Goal: Information Seeking & Learning: Learn about a topic

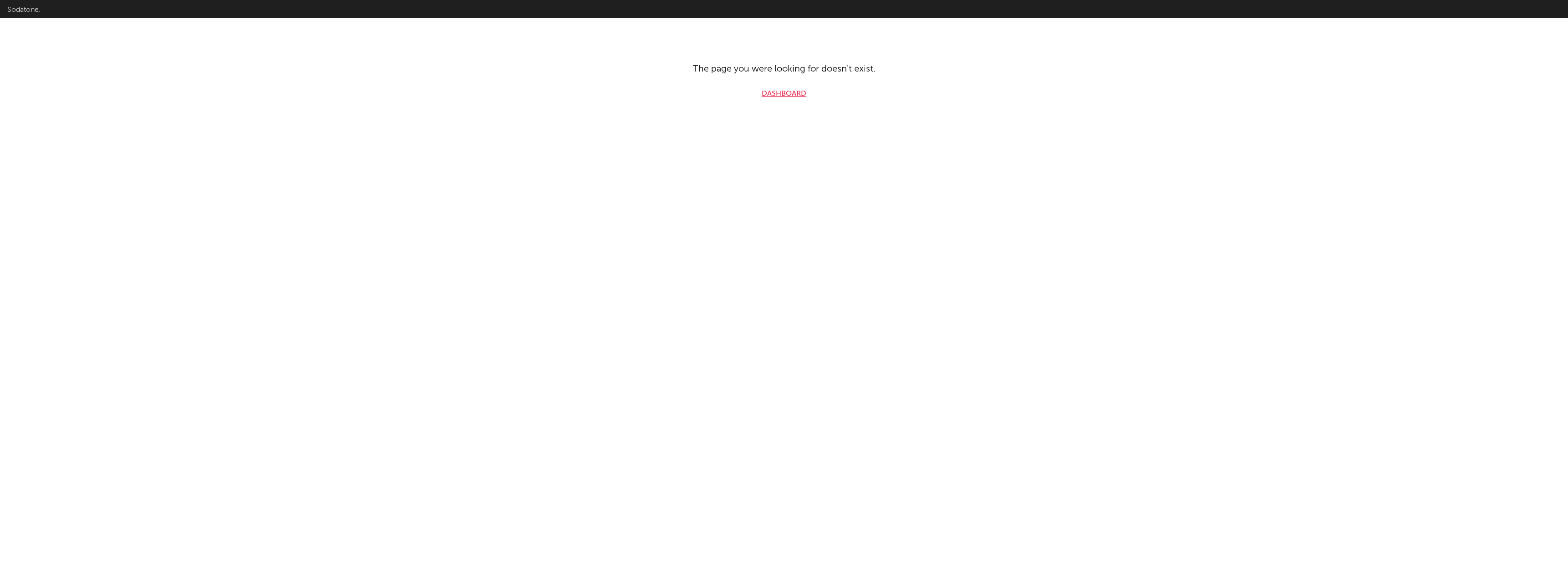
click at [794, 93] on link "Dashboard" at bounding box center [784, 93] width 45 height 11
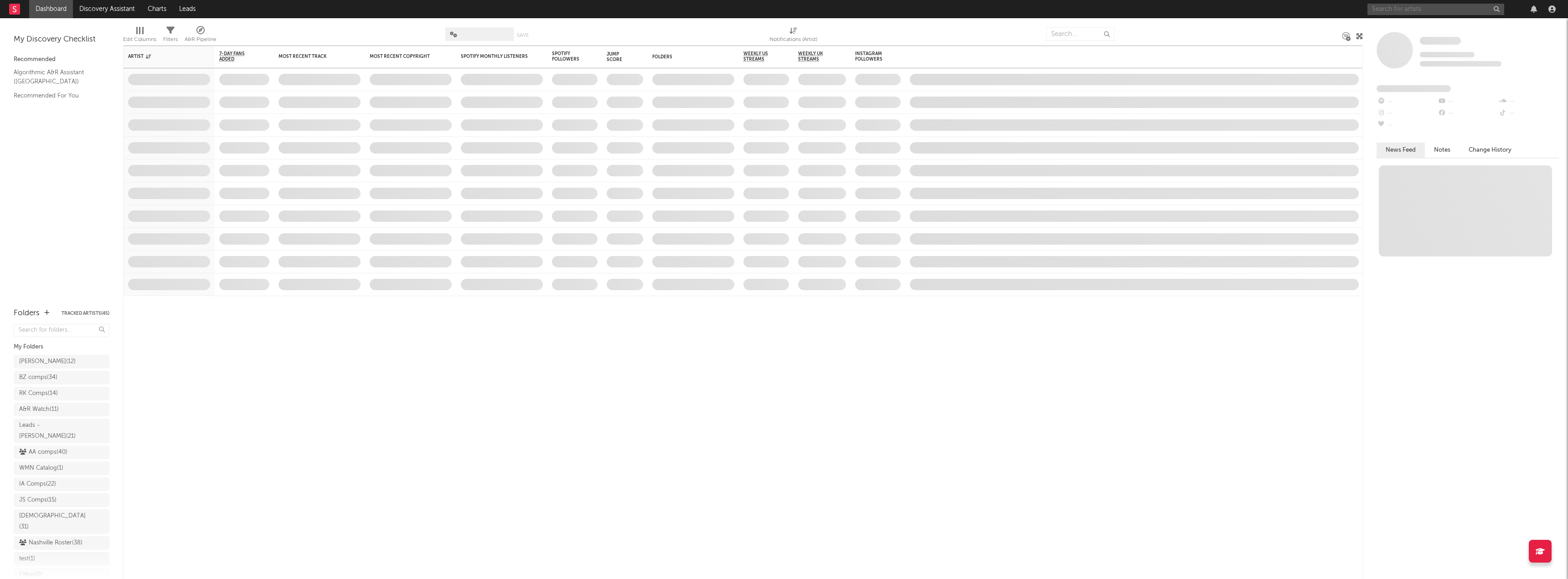
click at [1392, 9] on input "text" at bounding box center [1436, 9] width 137 height 11
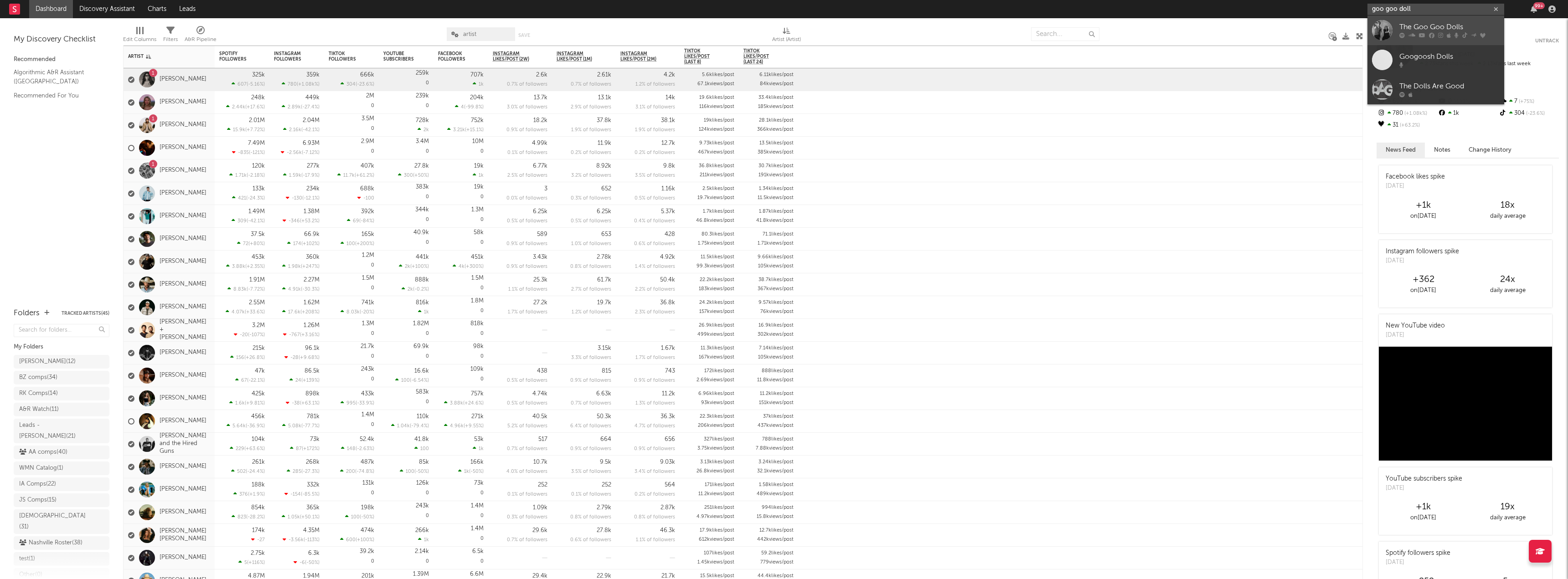
type input "goo goo doll"
click at [1410, 34] on icon at bounding box center [1412, 35] width 7 height 6
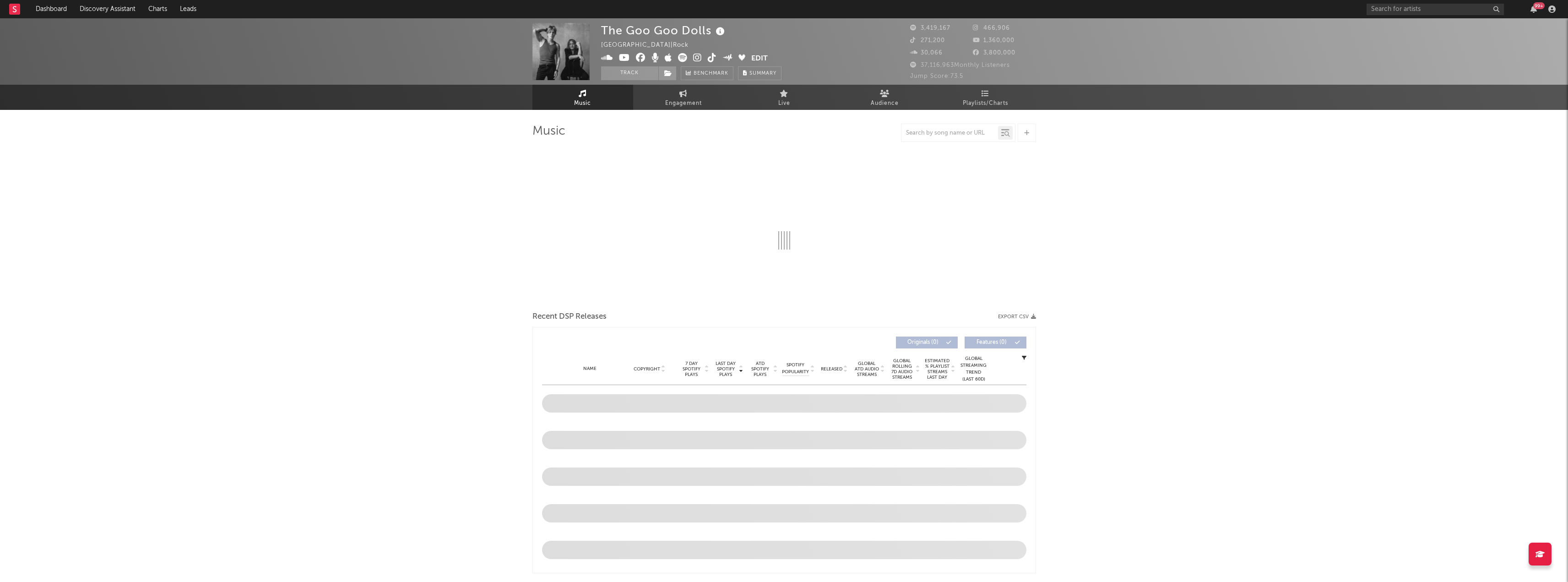
select select "6m"
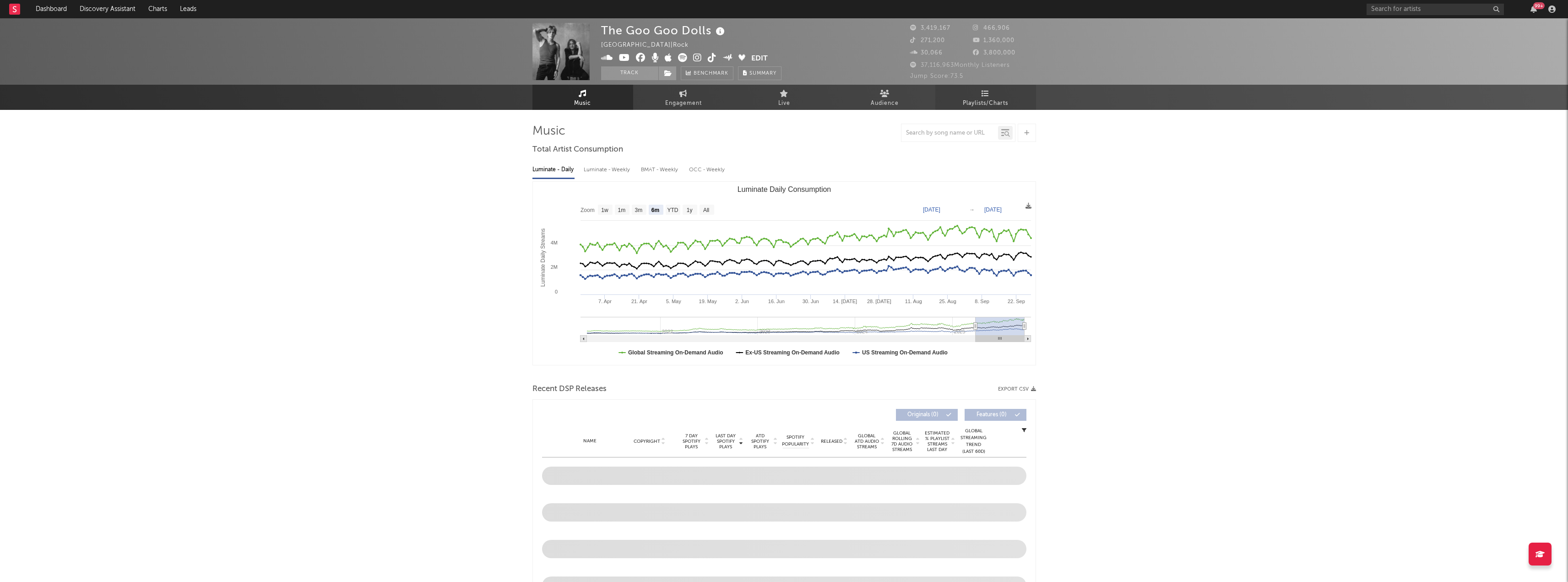
click at [970, 104] on span "Playlists/Charts" at bounding box center [985, 103] width 45 height 11
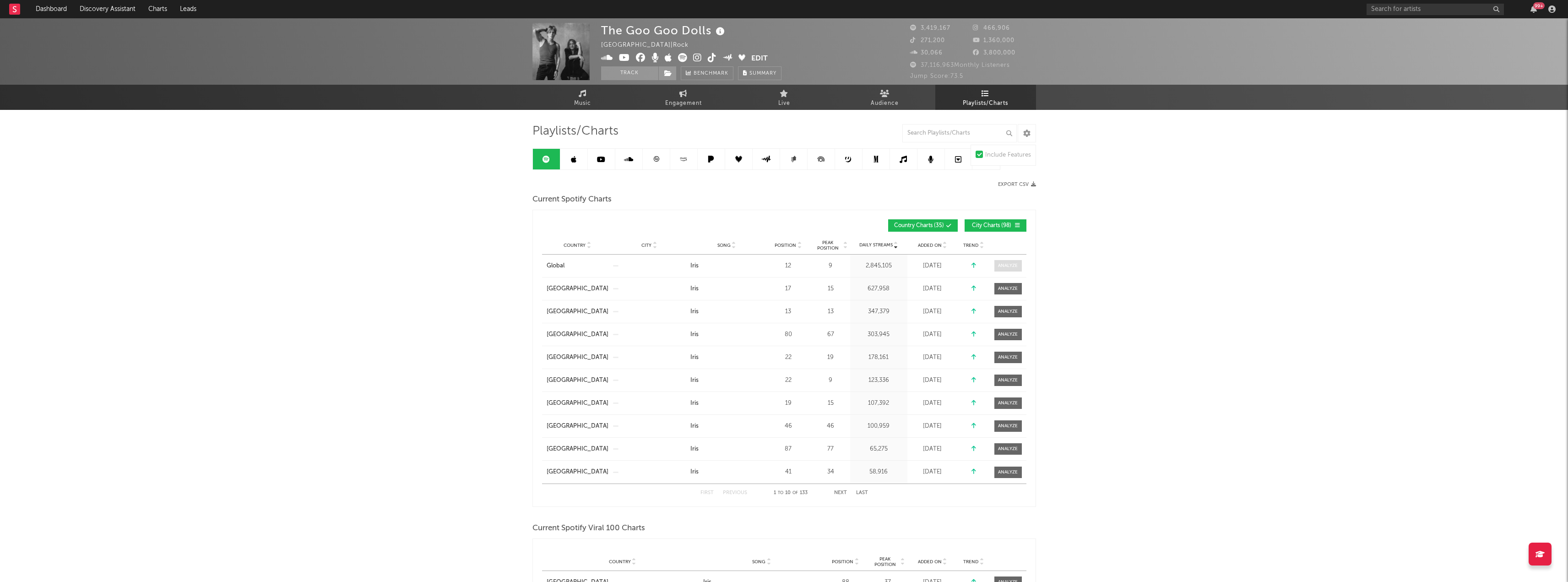
click at [1004, 266] on div at bounding box center [1008, 266] width 20 height 7
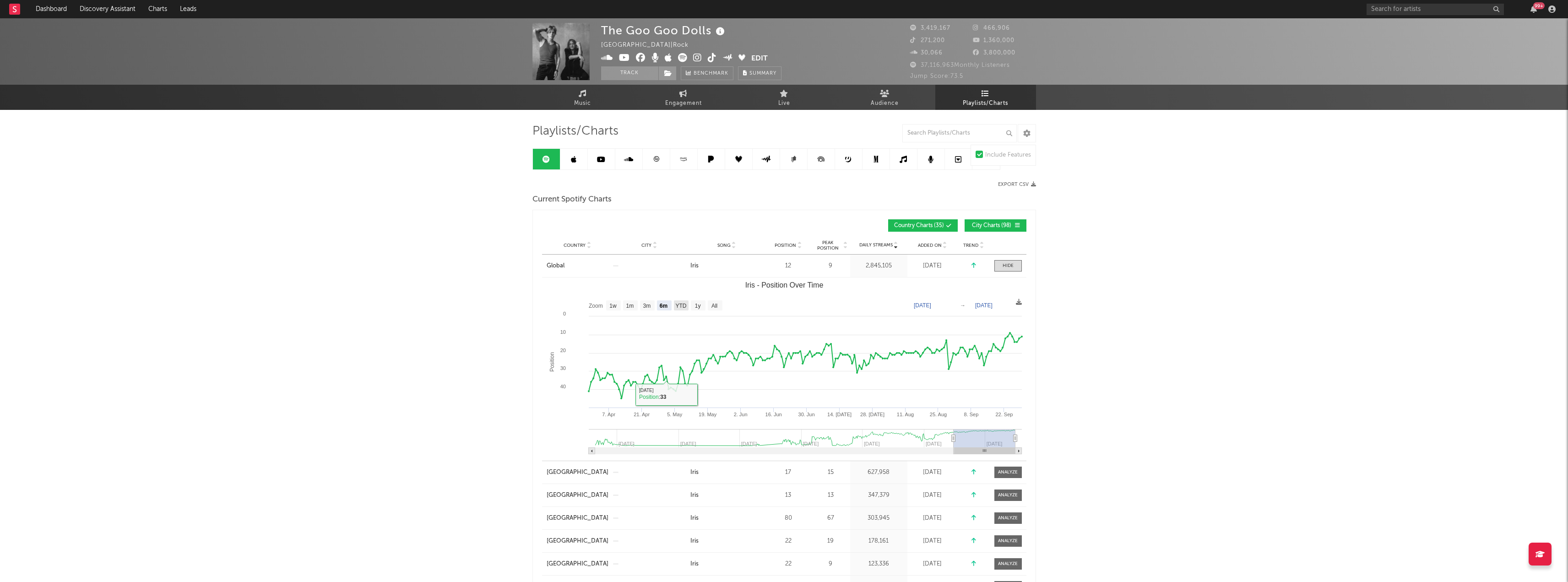
click at [677, 304] on text "YTD" at bounding box center [680, 305] width 11 height 6
select select "YTD"
type input "[DATE]"
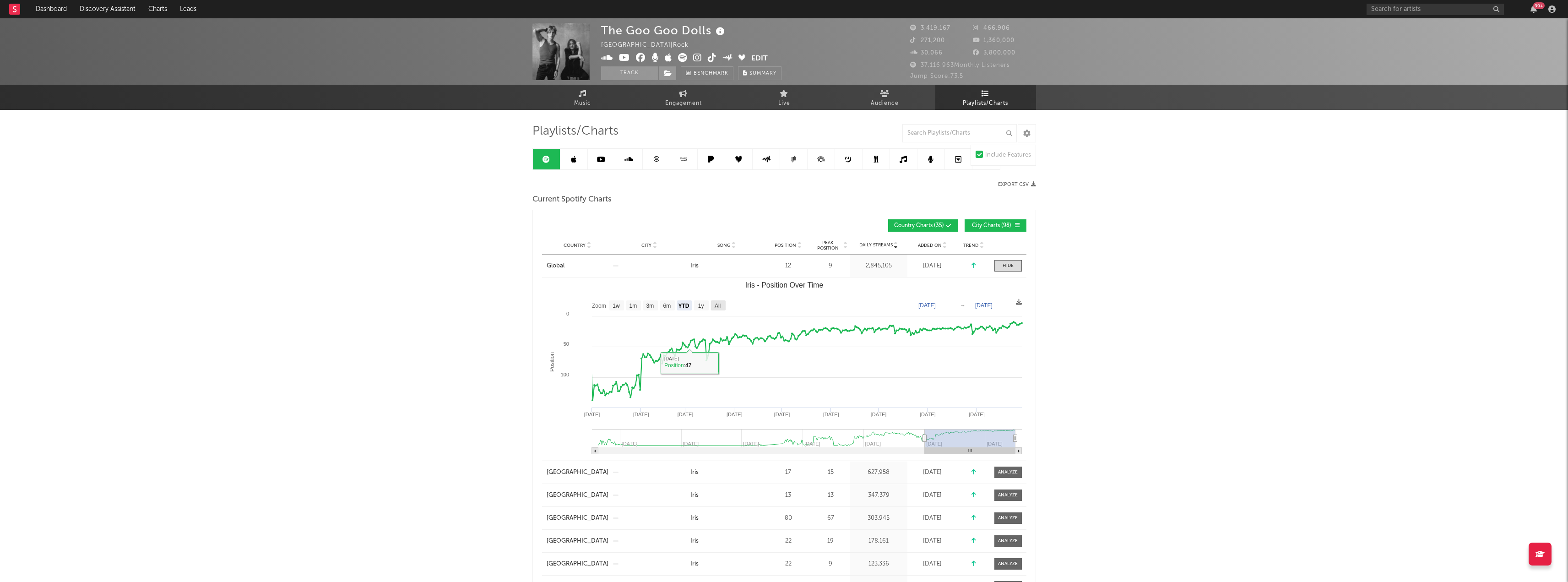
drag, startPoint x: 723, startPoint y: 306, endPoint x: 717, endPoint y: 311, distance: 7.8
click at [723, 305] on rect "Iris - Position Over Time" at bounding box center [718, 305] width 15 height 10
select select "All"
type input "[DATE]"
